Goal: Task Accomplishment & Management: Manage account settings

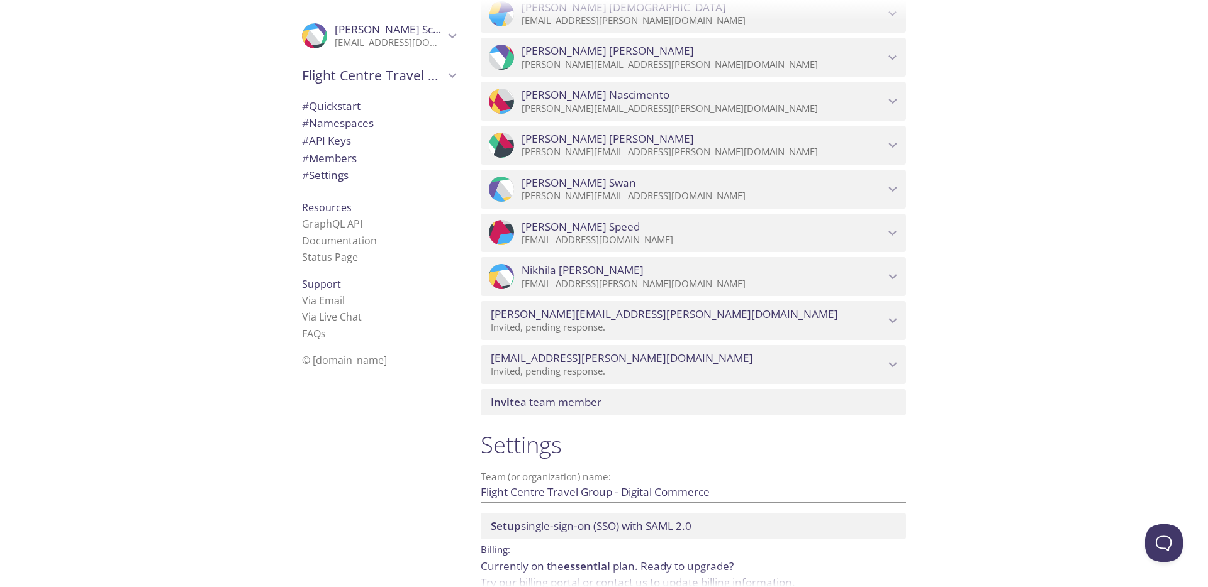
scroll to position [1009, 0]
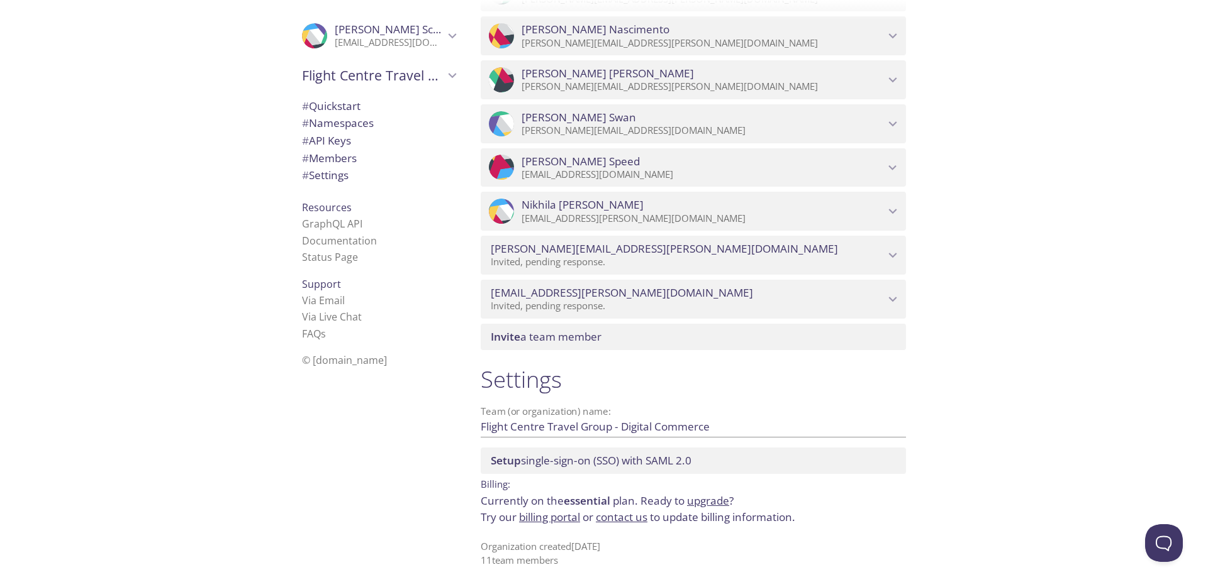
click at [575, 347] on div "Invite a team member" at bounding box center [692, 337] width 425 height 26
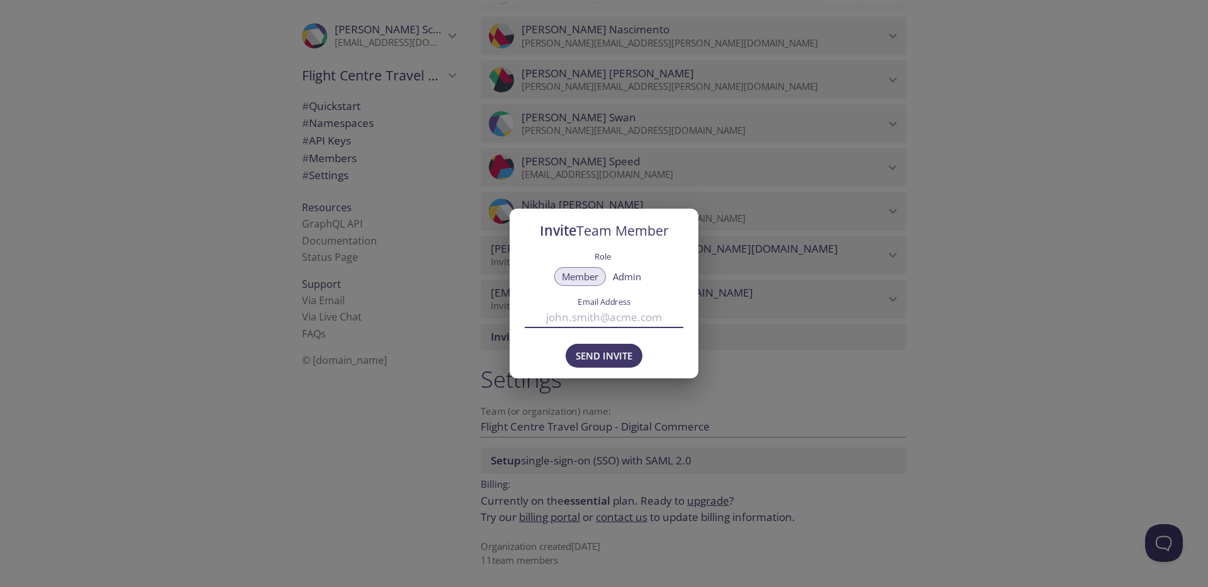
click at [597, 316] on input "Email Address" at bounding box center [604, 317] width 158 height 21
paste input "[PERSON_NAME][EMAIL_ADDRESS][DOMAIN_NAME]"
type input "[PERSON_NAME][EMAIL_ADDRESS][DOMAIN_NAME]"
click at [627, 277] on span "Admin" at bounding box center [627, 277] width 28 height 0
click at [587, 277] on span "Member" at bounding box center [580, 277] width 36 height 0
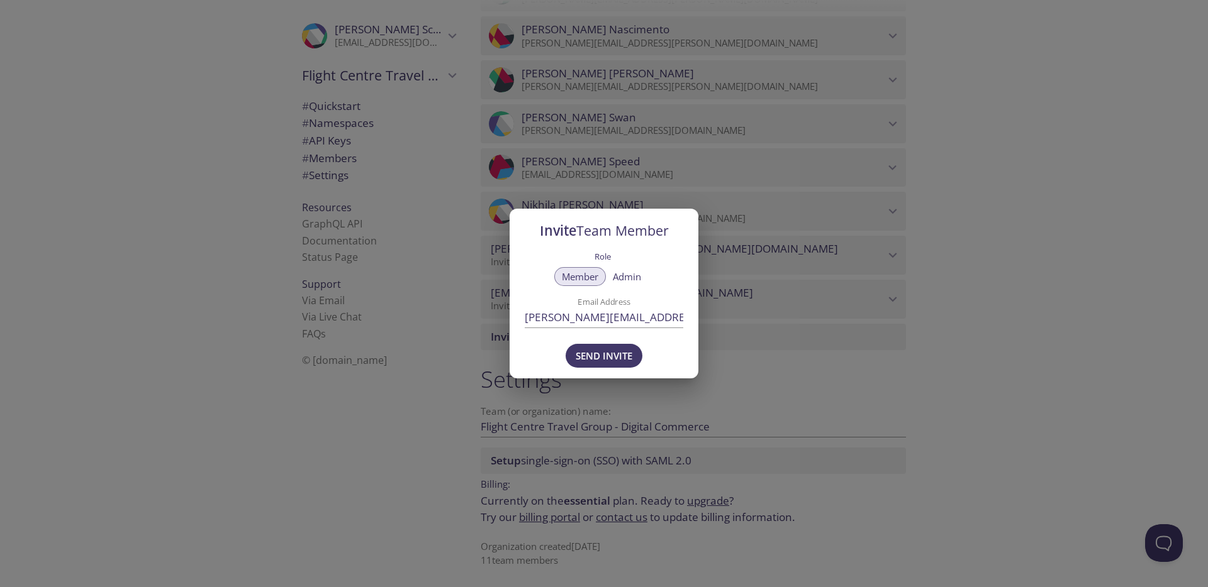
click at [626, 277] on span "Admin" at bounding box center [627, 277] width 28 height 0
click at [616, 360] on span "Send Invite" at bounding box center [603, 356] width 57 height 16
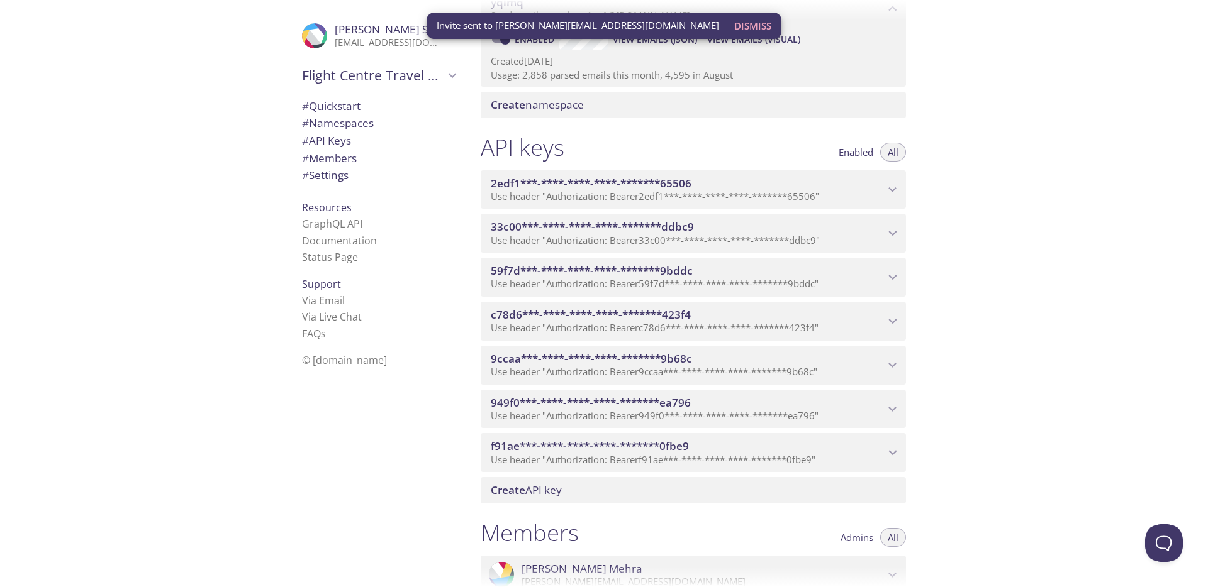
scroll to position [0, 0]
